Goal: Transaction & Acquisition: Obtain resource

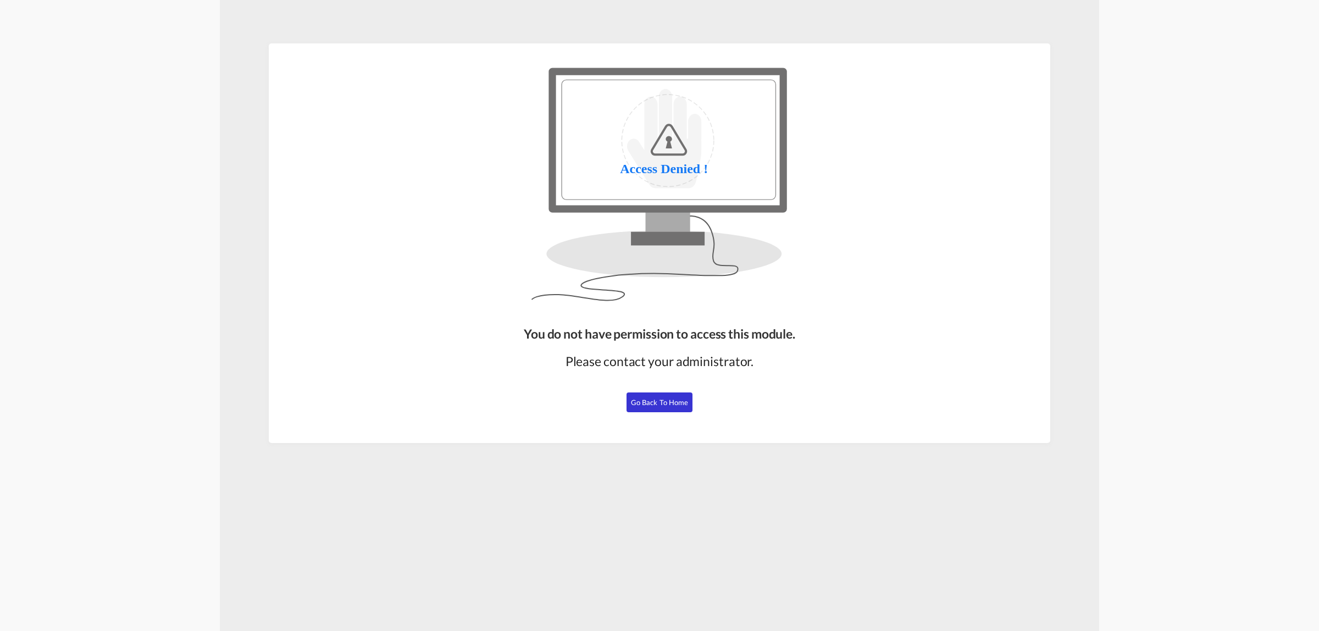
click at [662, 404] on span "Go Back to Home" at bounding box center [660, 402] width 58 height 9
